Goal: Check status: Check status

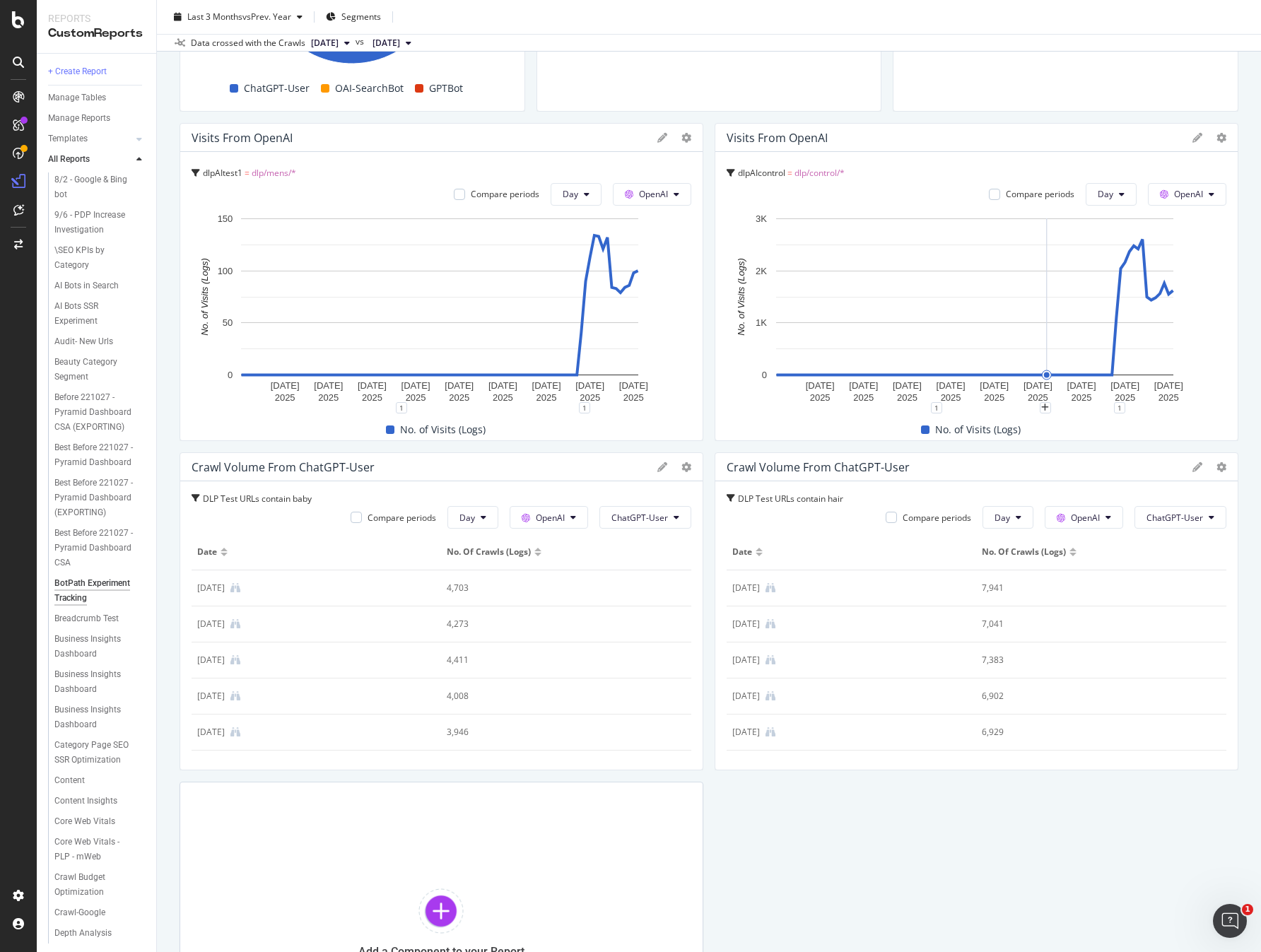
scroll to position [1224, 0]
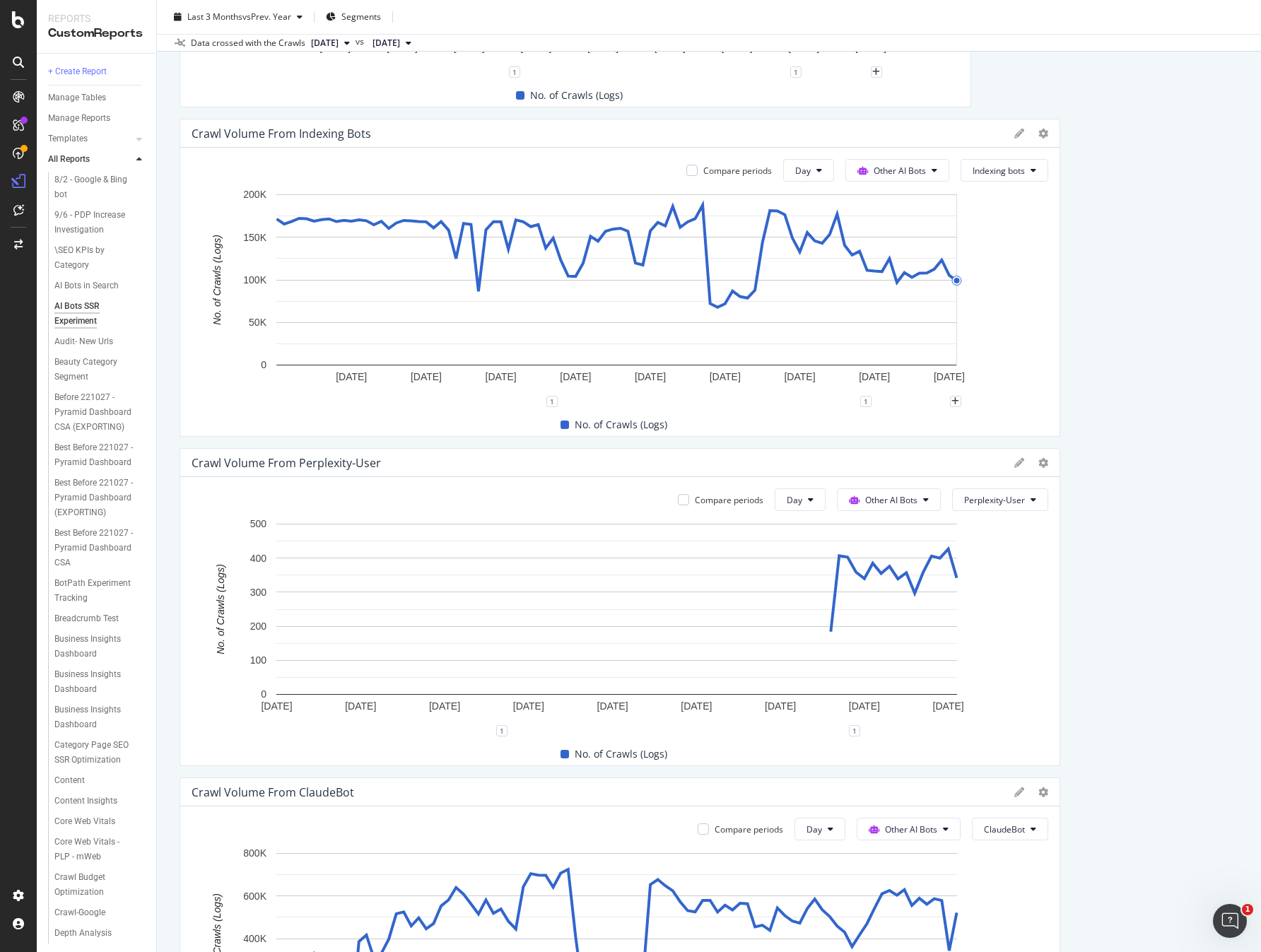
scroll to position [4273, 0]
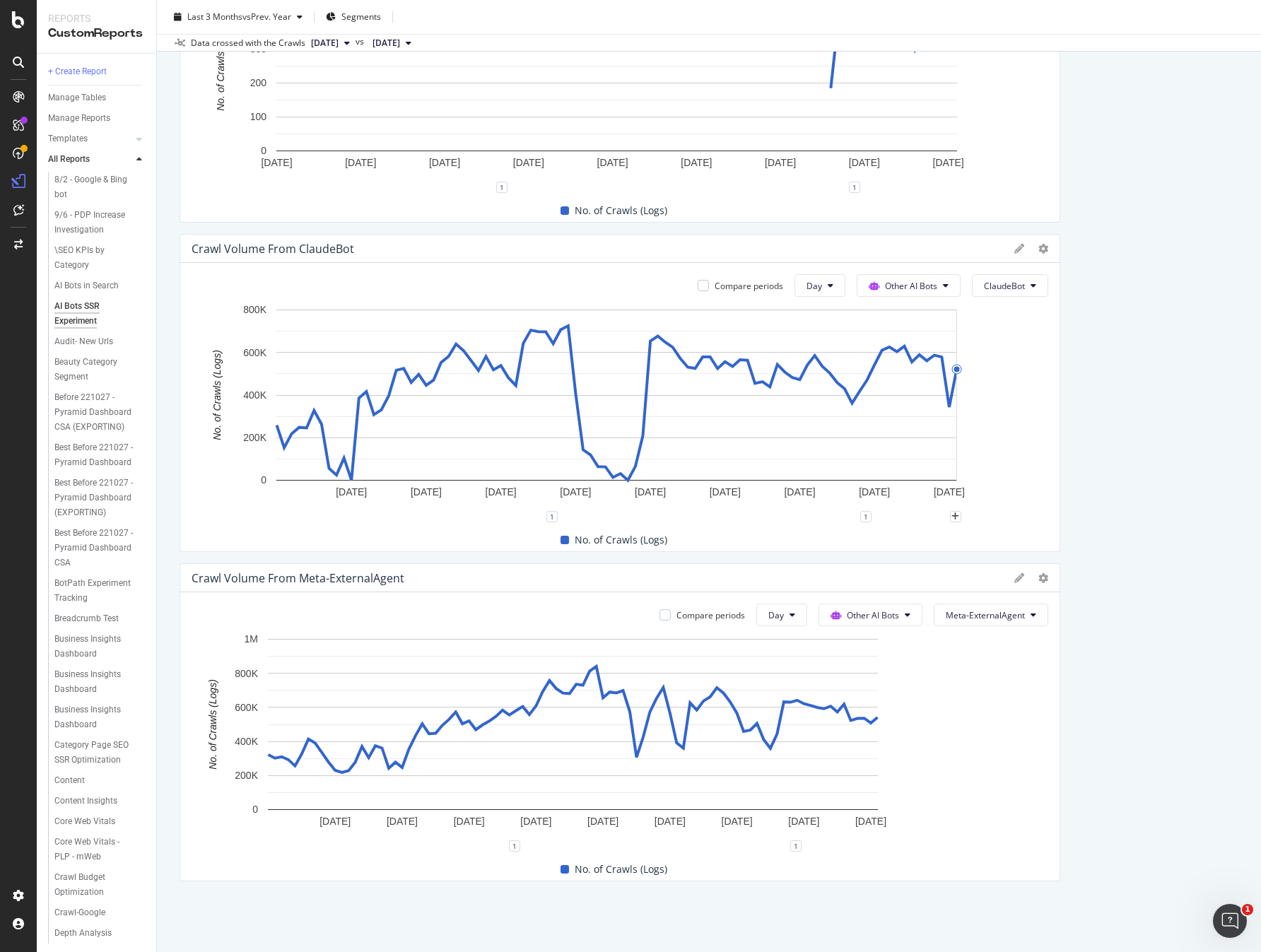
drag, startPoint x: 962, startPoint y: 650, endPoint x: 1070, endPoint y: 645, distance: 108.3
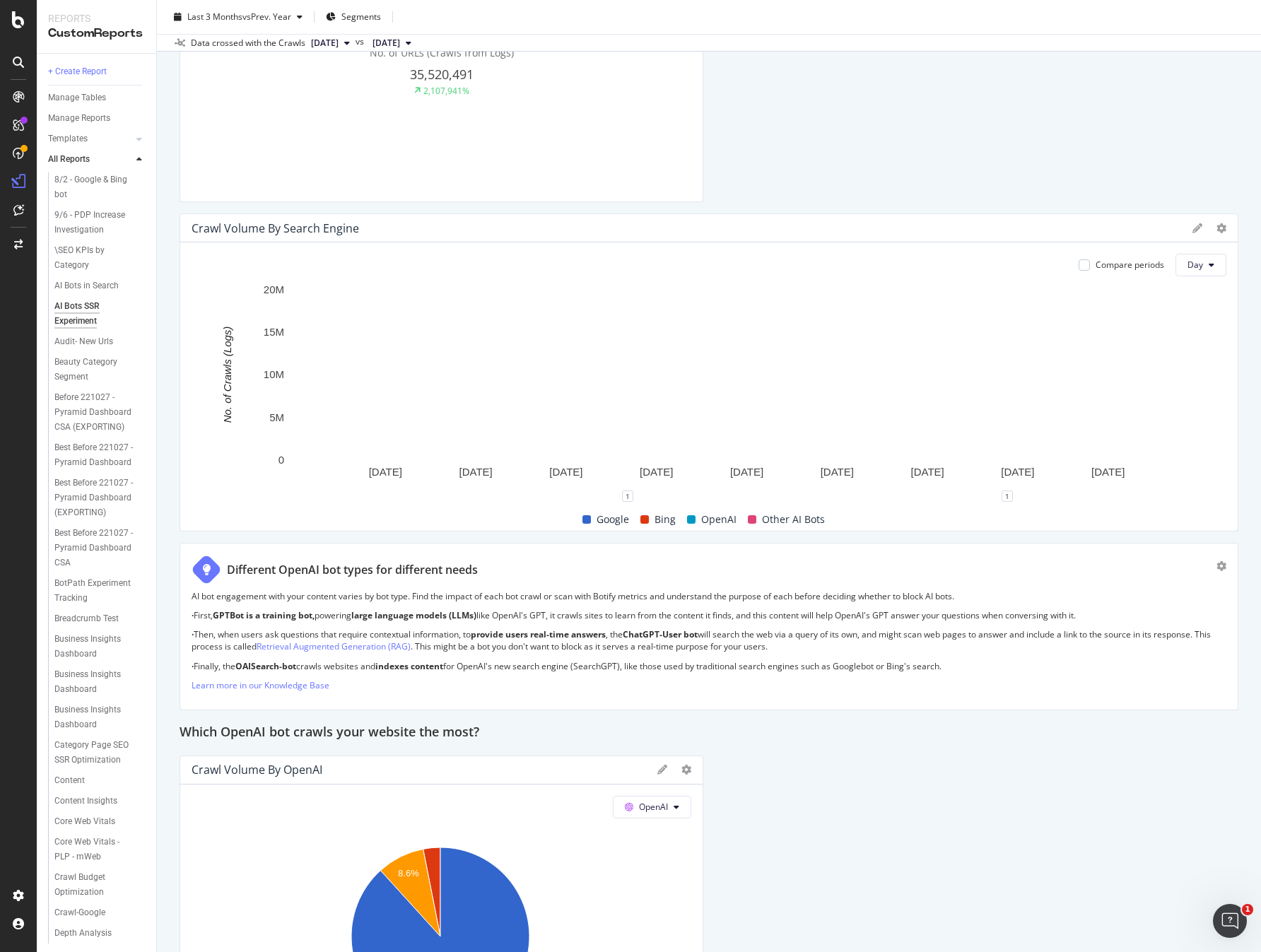
scroll to position [539, 0]
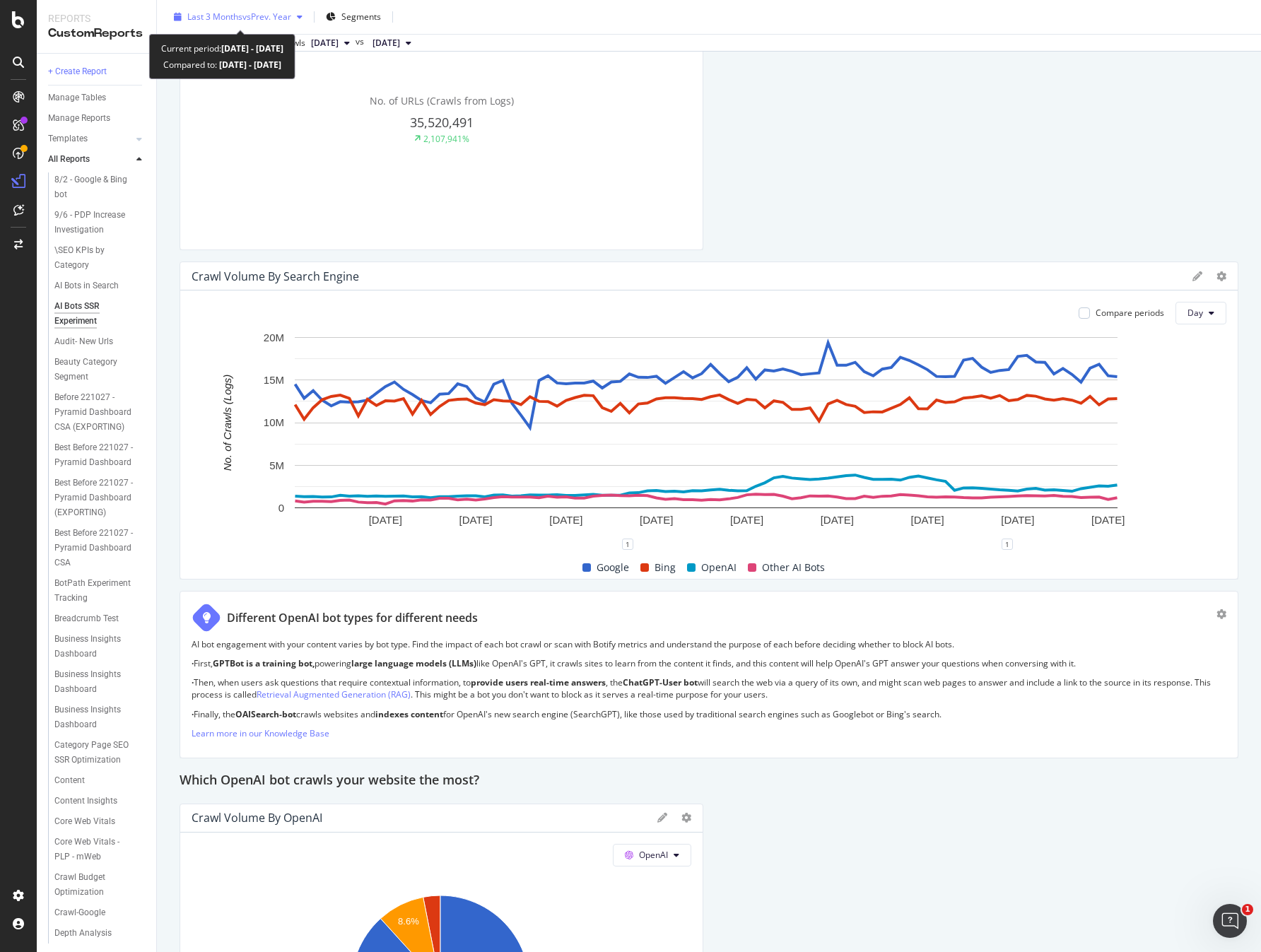
click at [264, 20] on span "vs Prev. Year" at bounding box center [266, 17] width 49 height 12
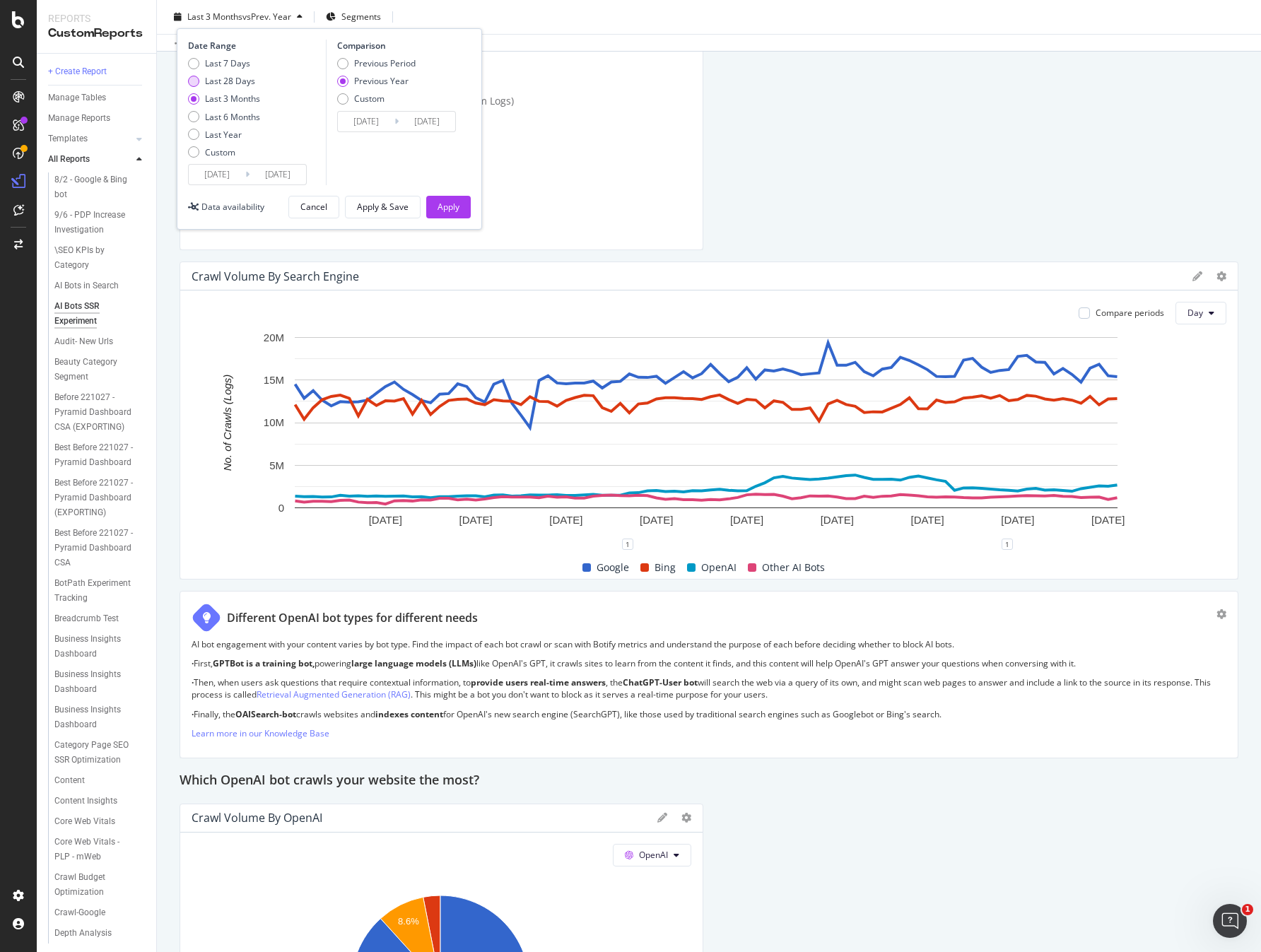
click at [241, 81] on div "Last 28 Days" at bounding box center [230, 81] width 50 height 12
type input "2025/09/03"
type input "2024/09/04"
click at [435, 205] on button "Apply" at bounding box center [448, 207] width 45 height 23
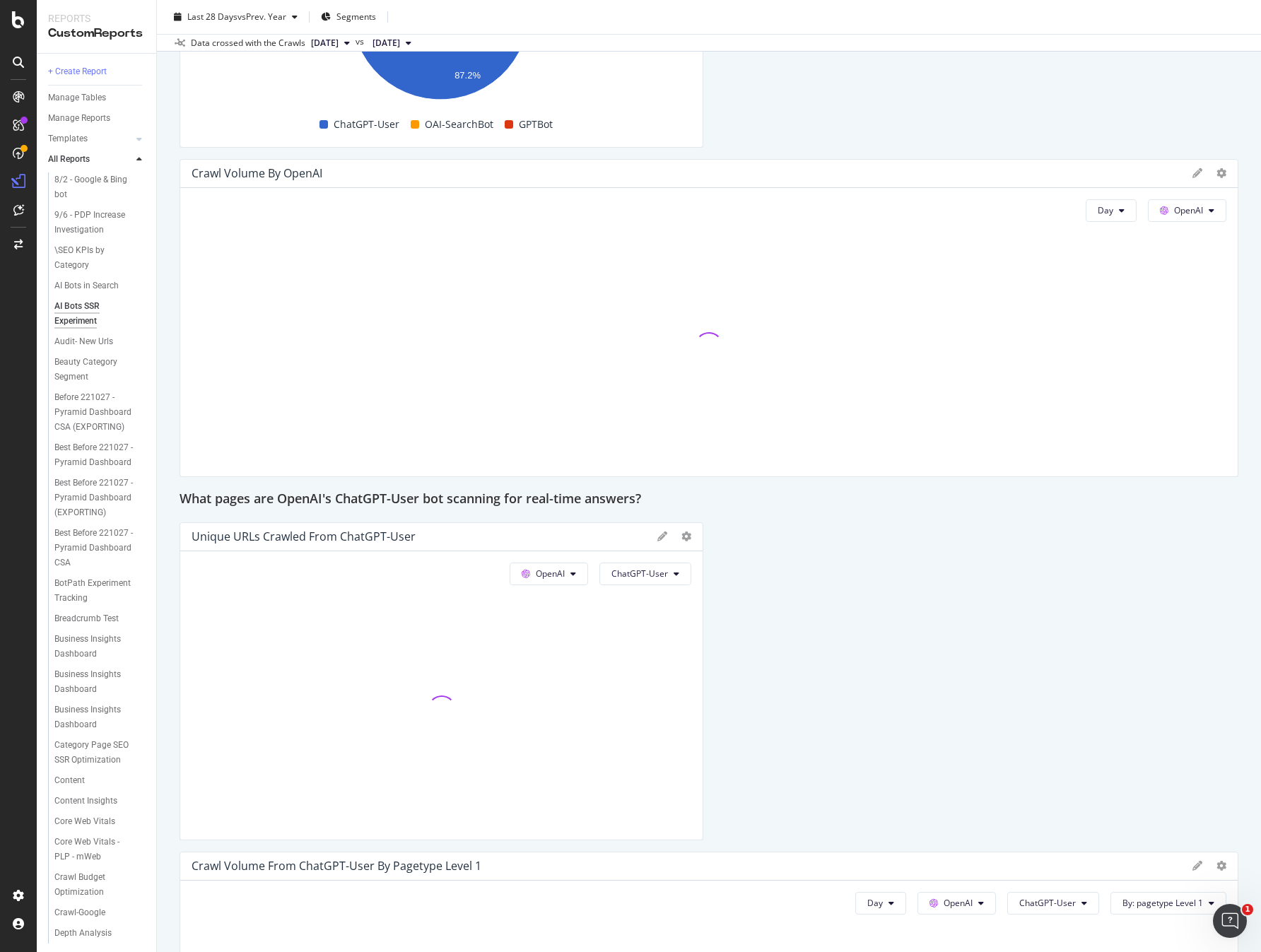
scroll to position [4273, 0]
